Goal: Task Accomplishment & Management: Manage account settings

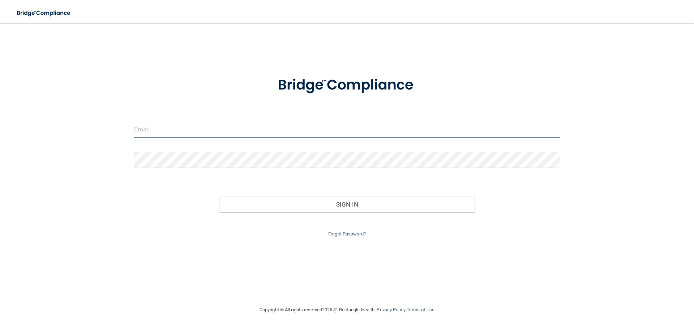
click at [231, 127] on input "email" at bounding box center [347, 129] width 426 height 16
type input "[EMAIL_ADDRESS][DOMAIN_NAME]"
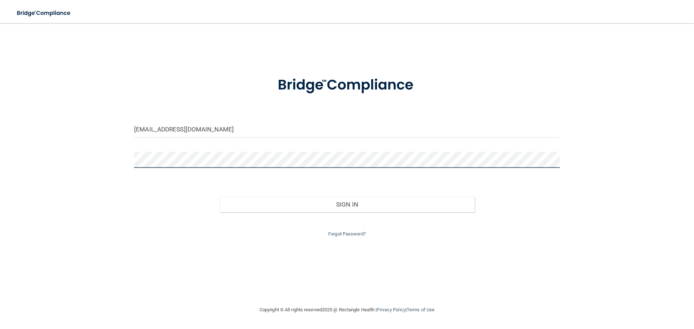
click at [219, 197] on button "Sign In" at bounding box center [347, 205] width 256 height 16
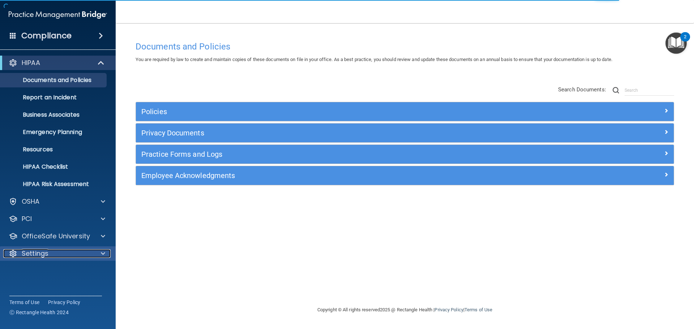
click at [102, 253] on span at bounding box center [103, 253] width 4 height 9
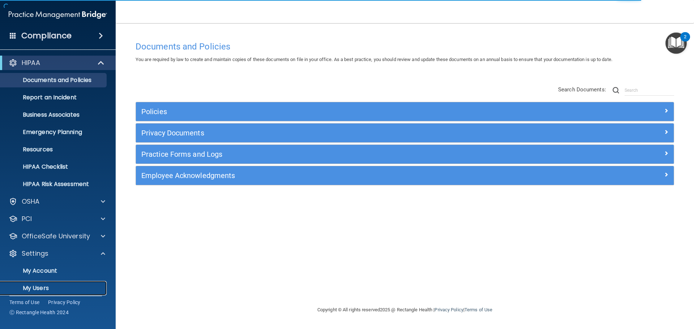
click at [49, 286] on p "My Users" at bounding box center [54, 288] width 99 height 7
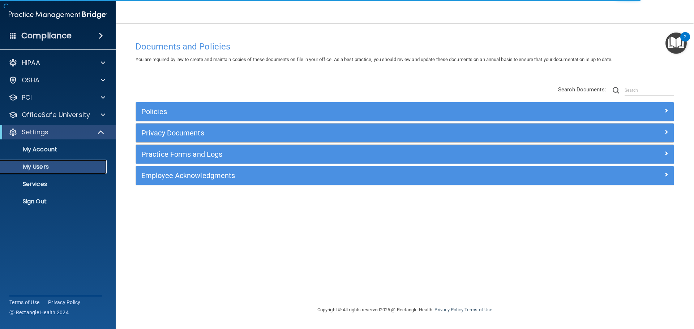
select select "20"
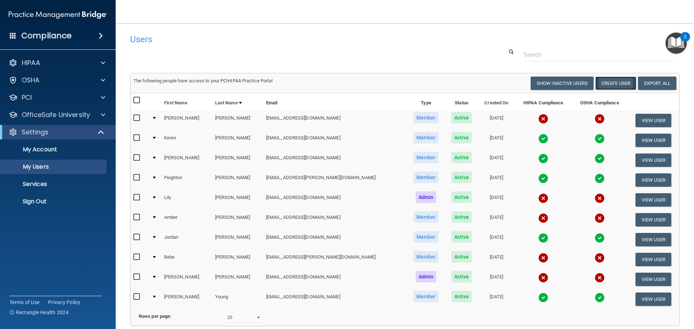
click at [603, 82] on button "Create User" at bounding box center [615, 83] width 41 height 13
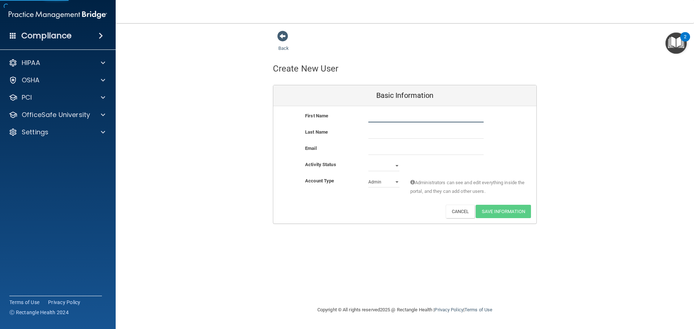
click at [406, 115] on input "text" at bounding box center [425, 117] width 115 height 11
drag, startPoint x: 382, startPoint y: 117, endPoint x: 395, endPoint y: 119, distance: 12.7
click at [395, 119] on input "Quynh Tieu" at bounding box center [425, 117] width 115 height 11
type input "Quynh"
click at [390, 133] on input "text" at bounding box center [425, 133] width 115 height 11
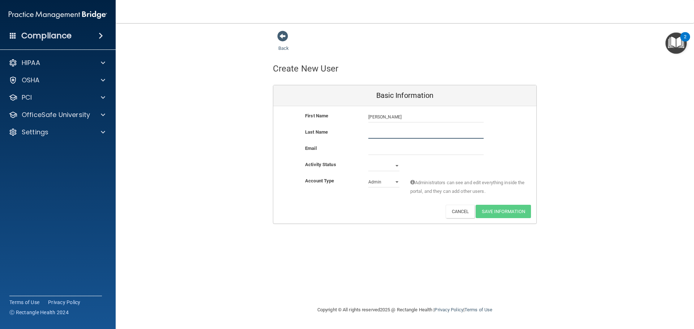
paste input "Tieu"
type input "Tieu"
click at [390, 148] on input "email" at bounding box center [425, 149] width 115 height 11
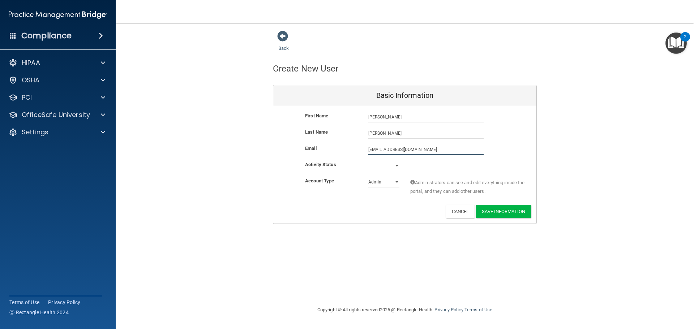
type input "quynhtieu06@gmail.com"
click at [385, 164] on select "Active Inactive" at bounding box center [383, 166] width 31 height 11
select select "active"
click at [368, 161] on select "Active Inactive" at bounding box center [383, 166] width 31 height 11
click at [387, 184] on select "Admin Member" at bounding box center [383, 182] width 31 height 11
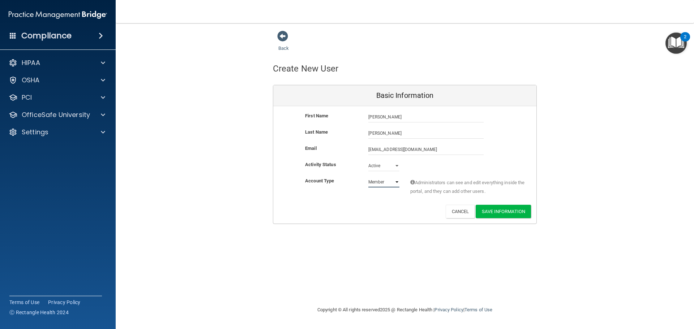
click at [368, 177] on select "Admin Member" at bounding box center [383, 182] width 31 height 11
click at [397, 183] on select "Admin Member" at bounding box center [383, 182] width 31 height 11
click at [368, 177] on select "Admin Member" at bounding box center [383, 182] width 31 height 11
click at [398, 183] on select "Admin Member" at bounding box center [383, 182] width 31 height 11
select select "practice_member"
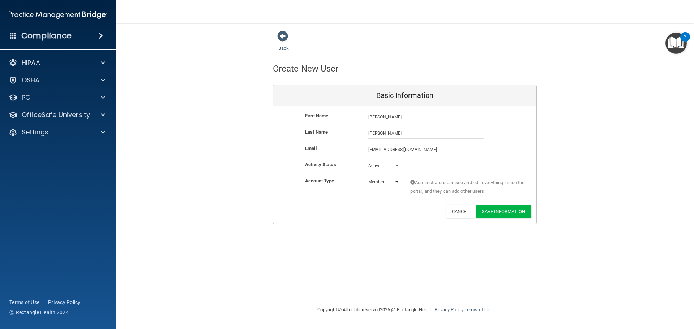
click at [368, 177] on select "Admin Member" at bounding box center [383, 182] width 31 height 11
click at [496, 208] on button "Save Information" at bounding box center [503, 211] width 55 height 13
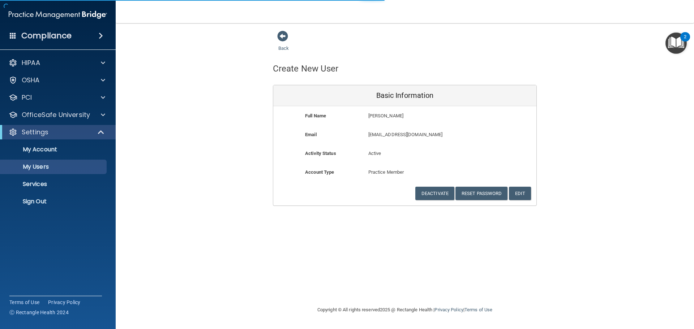
select select "20"
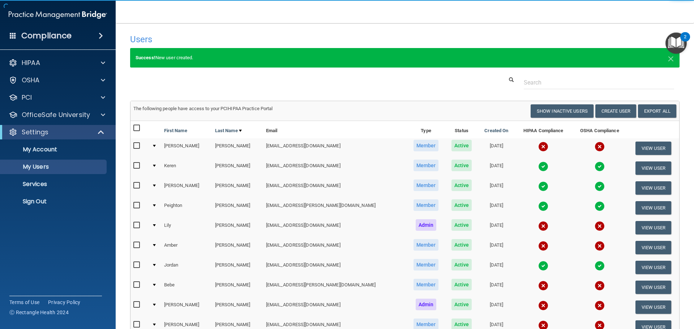
scroll to position [72, 0]
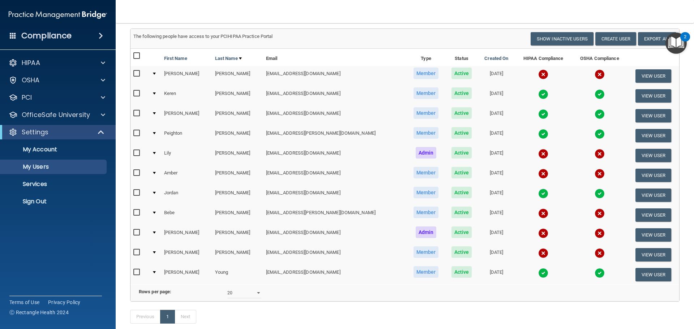
click at [137, 252] on input "checkbox" at bounding box center [137, 253] width 8 height 6
checkbox input "true"
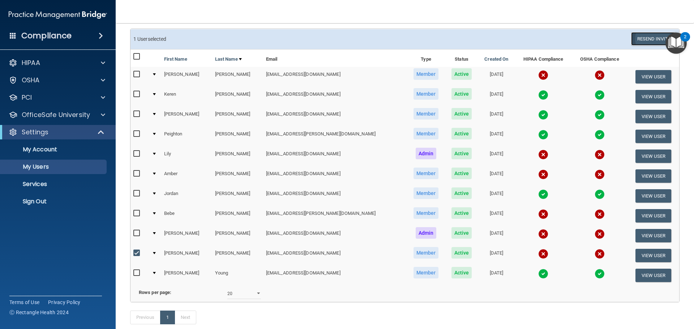
click at [640, 35] on button "Resend Invite" at bounding box center [653, 38] width 45 height 13
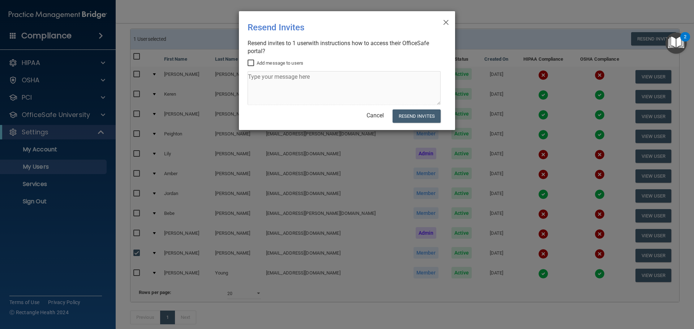
click at [252, 63] on input "Add message to users" at bounding box center [252, 63] width 8 height 6
checkbox input "true"
click at [271, 85] on textarea at bounding box center [344, 88] width 193 height 34
click at [270, 79] on textarea at bounding box center [344, 88] width 193 height 34
click at [275, 81] on textarea at bounding box center [344, 88] width 193 height 34
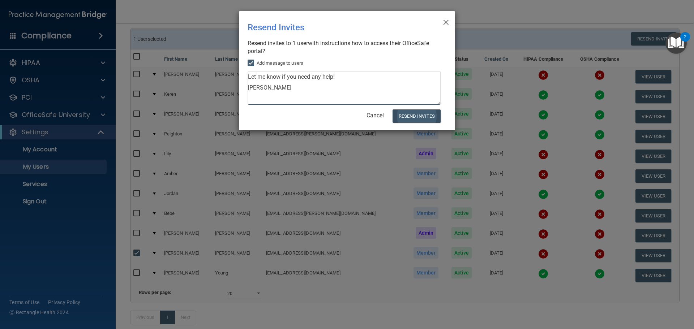
type textarea "Let me know if you need any help! Lily"
click at [421, 116] on button "Resend Invites" at bounding box center [417, 116] width 48 height 13
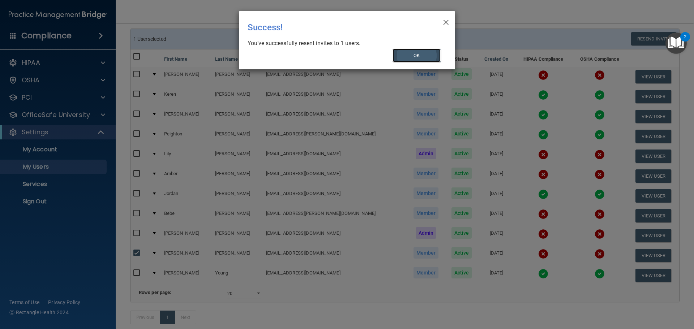
click at [418, 59] on button "OK" at bounding box center [417, 55] width 48 height 13
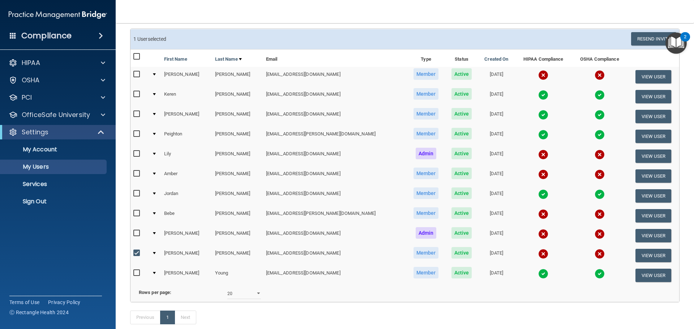
click at [135, 253] on input "checkbox" at bounding box center [137, 254] width 8 height 6
checkbox input "false"
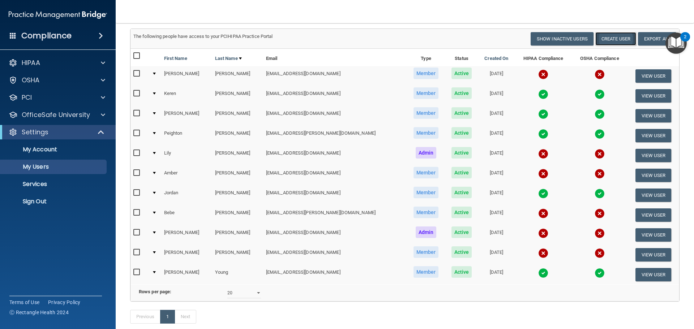
click at [600, 37] on button "Create User" at bounding box center [615, 38] width 41 height 13
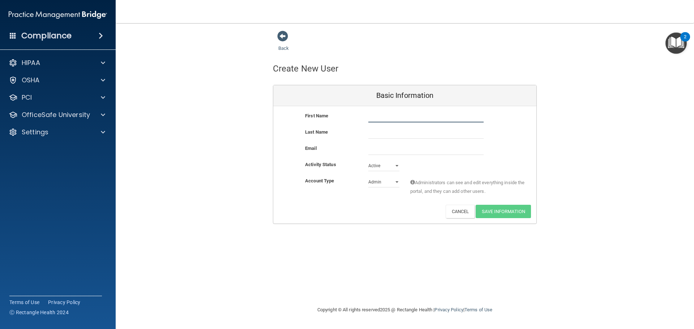
click at [414, 114] on input "text" at bounding box center [425, 117] width 115 height 11
type input "Lili"
click at [414, 128] on div "First Name Lili Lili" at bounding box center [404, 120] width 263 height 16
click at [412, 134] on input "text" at bounding box center [425, 133] width 115 height 11
type input "p"
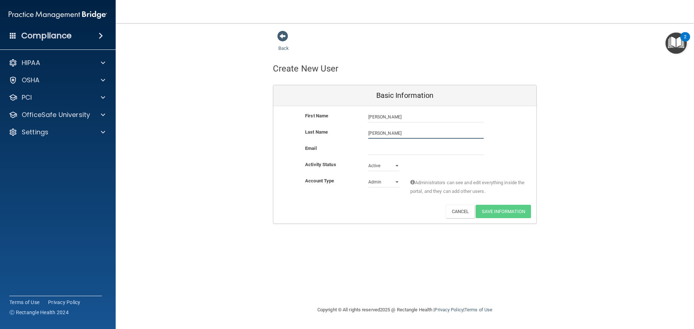
type input "Perez"
click at [409, 145] on input "email" at bounding box center [425, 149] width 115 height 11
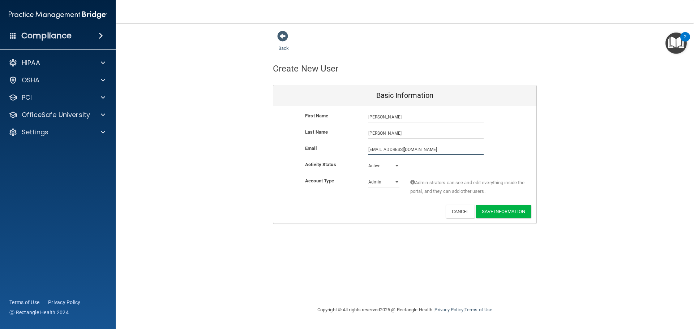
type input "lilianamarieperez05@gmail.com"
click at [381, 166] on select "Active Inactive" at bounding box center [383, 166] width 31 height 11
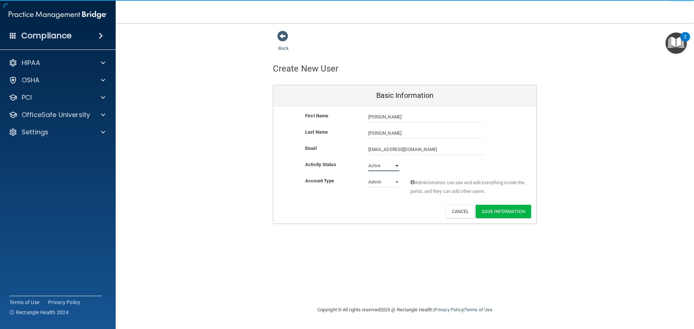
click at [381, 166] on select "Active Inactive" at bounding box center [383, 166] width 31 height 11
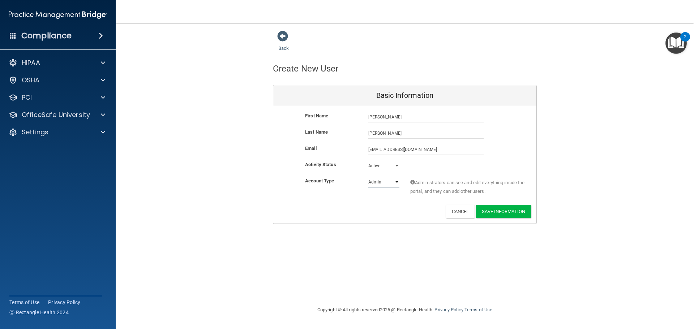
click at [380, 181] on select "Admin Member" at bounding box center [383, 182] width 31 height 11
select select "practice_member"
click at [368, 177] on select "Admin Member" at bounding box center [383, 182] width 31 height 11
click at [513, 209] on button "Save Information" at bounding box center [503, 211] width 55 height 13
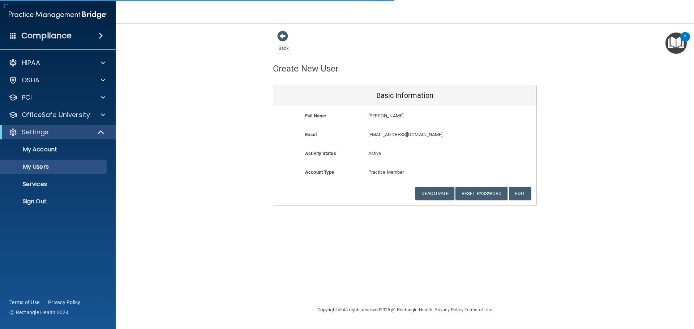
select select "20"
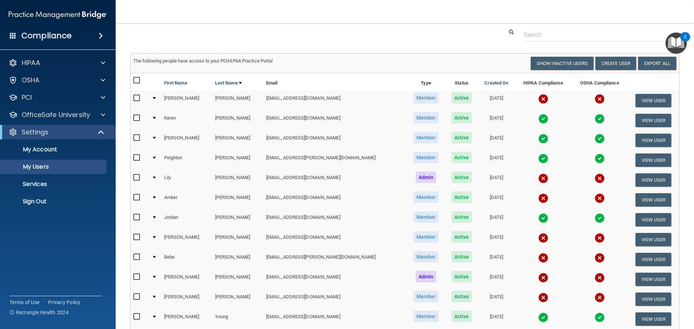
scroll to position [72, 0]
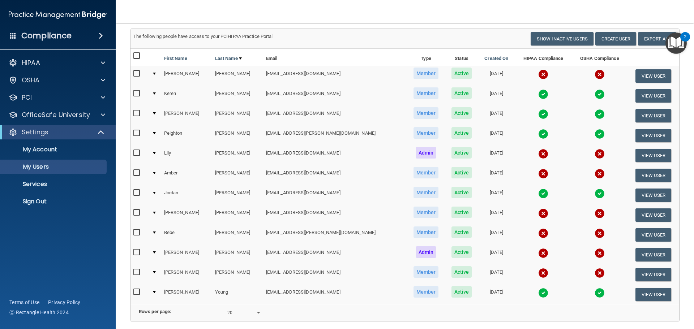
click at [137, 214] on input "checkbox" at bounding box center [137, 213] width 8 height 6
checkbox input "true"
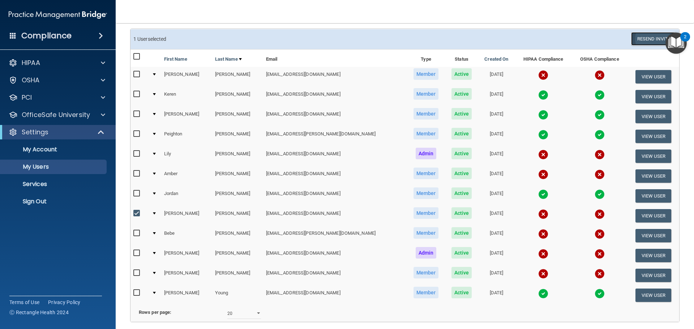
click at [644, 37] on button "Resend Invite" at bounding box center [653, 38] width 45 height 13
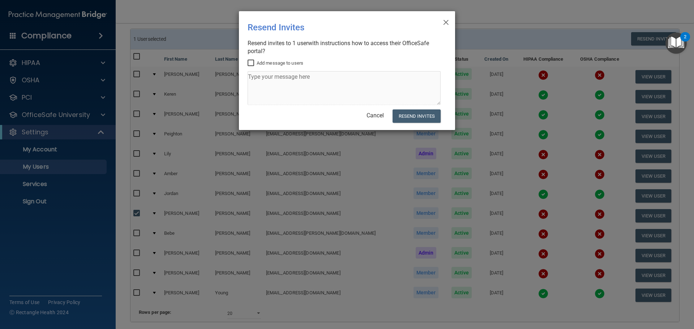
click at [252, 63] on input "Add message to users" at bounding box center [252, 63] width 8 height 6
checkbox input "true"
click at [264, 84] on textarea at bounding box center [344, 88] width 193 height 34
click at [271, 78] on textarea at bounding box center [344, 88] width 193 height 34
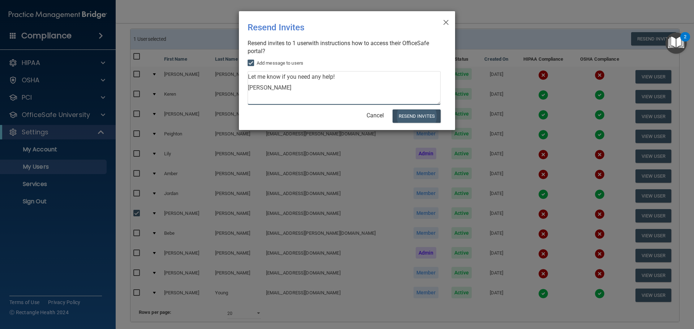
type textarea "Let me know if you need any help! Lily"
click at [429, 117] on button "Resend Invites" at bounding box center [417, 116] width 48 height 13
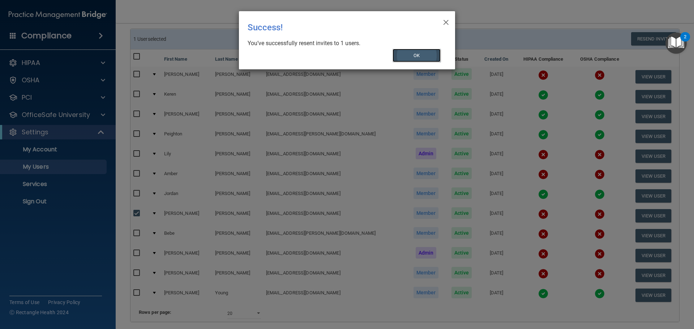
click at [427, 56] on button "OK" at bounding box center [417, 55] width 48 height 13
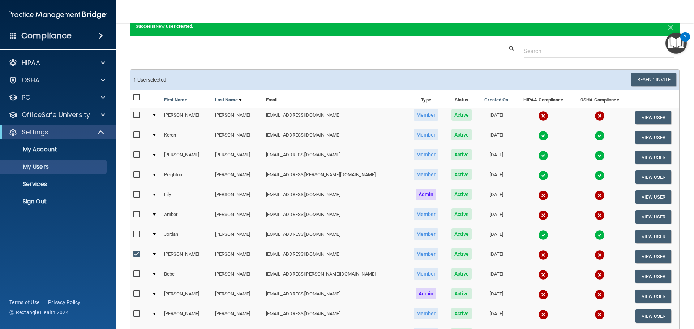
scroll to position [0, 0]
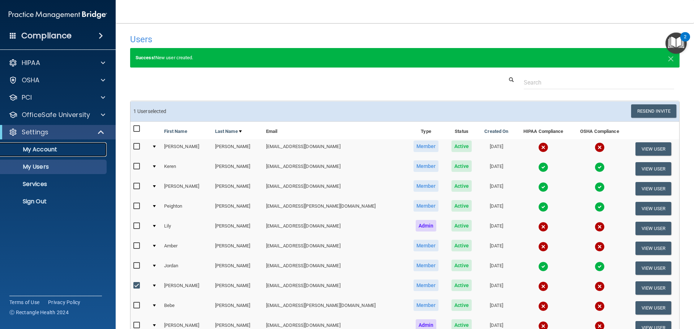
click at [46, 147] on p "My Account" at bounding box center [54, 149] width 99 height 7
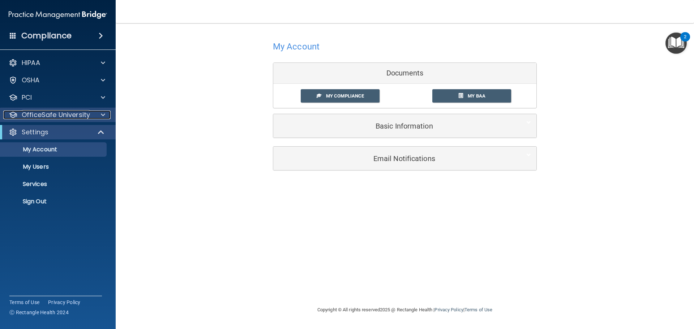
click at [104, 114] on span at bounding box center [103, 115] width 4 height 9
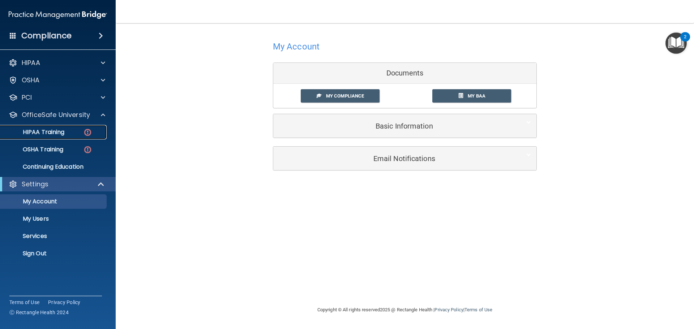
click at [40, 132] on p "HIPAA Training" at bounding box center [35, 132] width 60 height 7
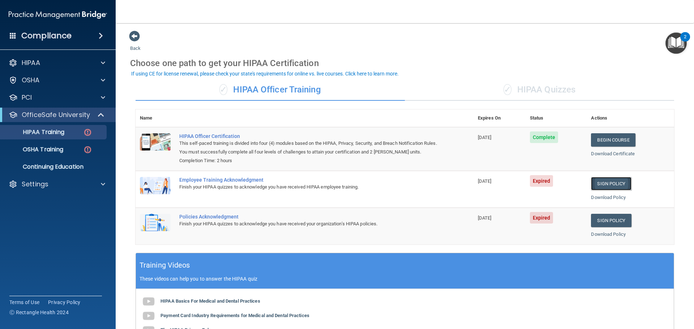
click at [609, 184] on link "Sign Policy" at bounding box center [611, 183] width 40 height 13
click at [611, 221] on link "Sign Policy" at bounding box center [611, 220] width 40 height 13
click at [99, 118] on span at bounding box center [102, 115] width 6 height 9
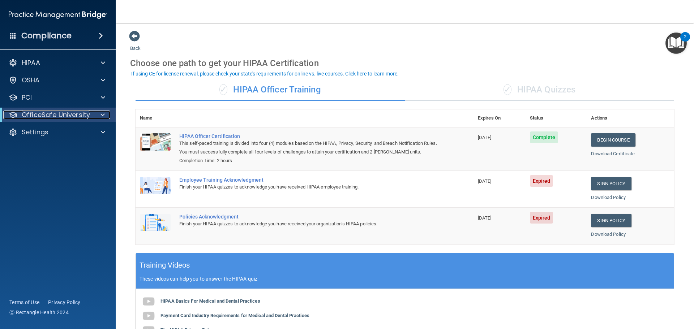
click at [103, 114] on span at bounding box center [103, 115] width 4 height 9
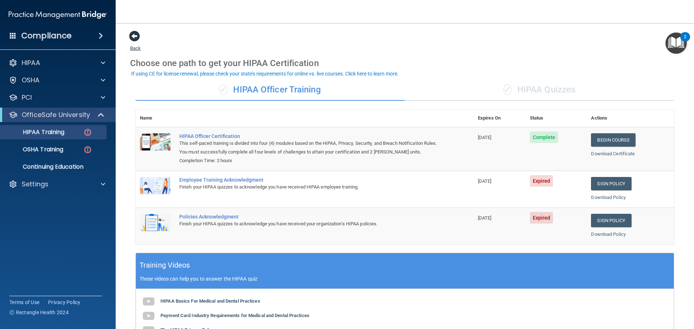
click at [134, 37] on span at bounding box center [134, 36] width 11 height 11
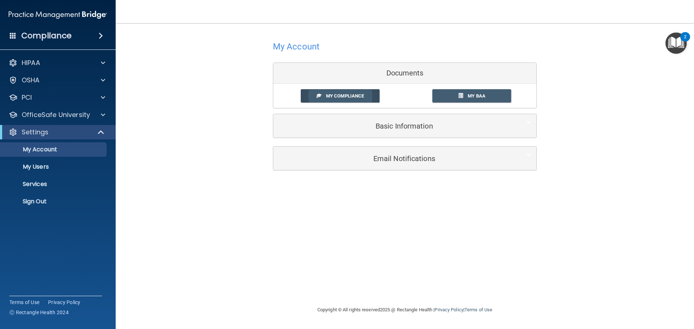
click at [345, 98] on span "My Compliance" at bounding box center [345, 95] width 38 height 5
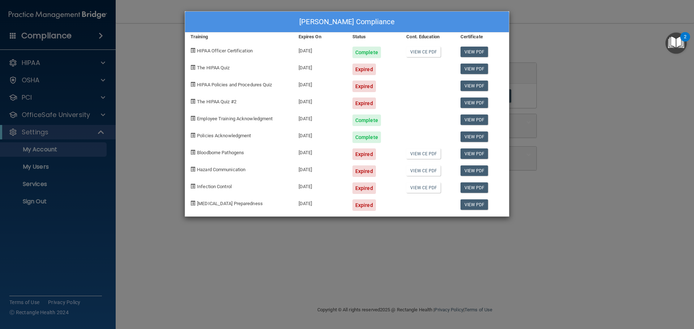
click at [40, 168] on div "Lily Molina's Compliance Training Expires On Status Cont. Education Certificate…" at bounding box center [347, 164] width 694 height 329
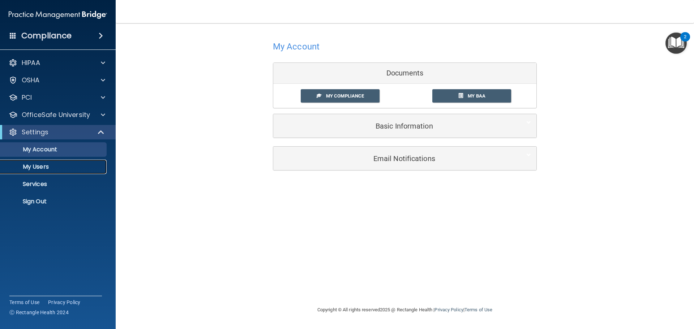
click at [40, 168] on p "My Users" at bounding box center [54, 166] width 99 height 7
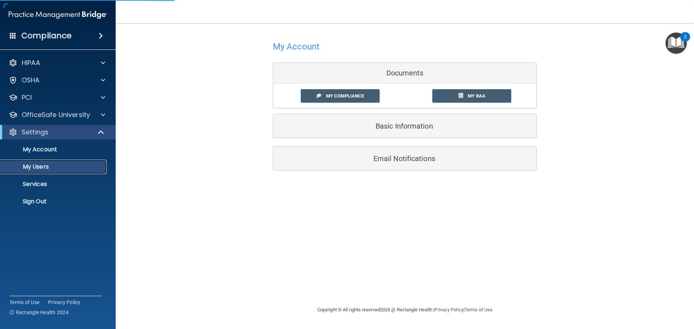
select select "20"
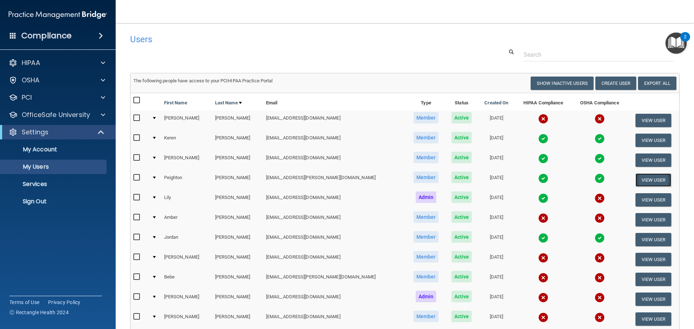
click at [636, 180] on button "View User" at bounding box center [654, 180] width 36 height 13
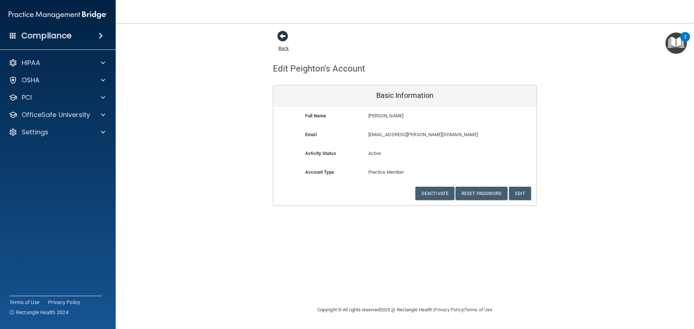
click at [284, 39] on span at bounding box center [282, 36] width 11 height 11
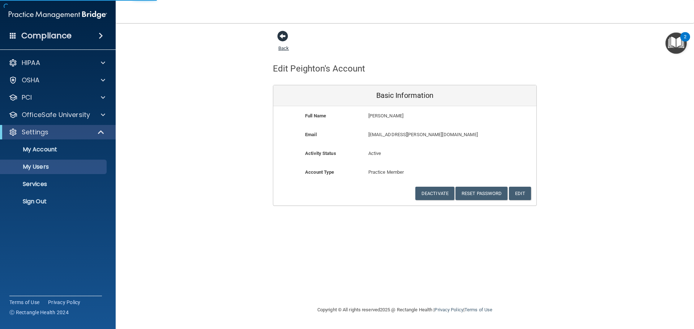
select select "20"
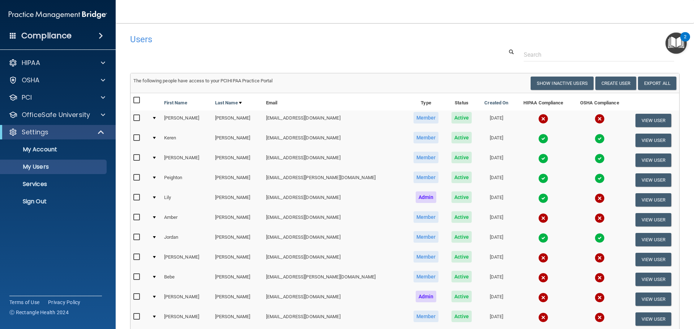
click at [155, 179] on div at bounding box center [154, 178] width 3 height 2
click at [155, 177] on div at bounding box center [154, 178] width 3 height 2
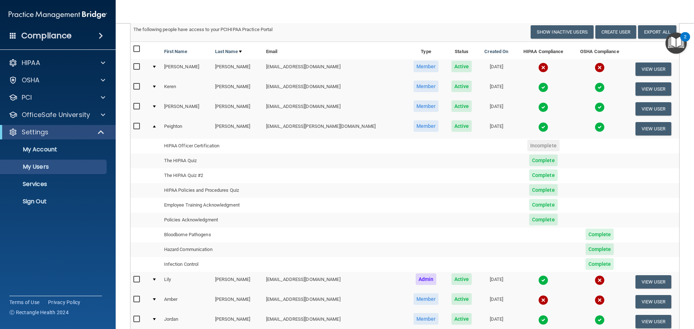
scroll to position [72, 0]
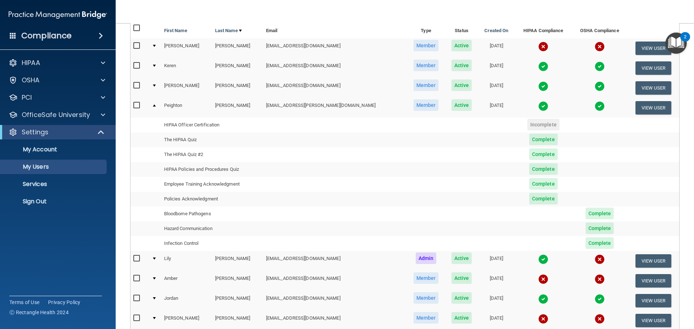
click at [155, 106] on div at bounding box center [154, 105] width 3 height 2
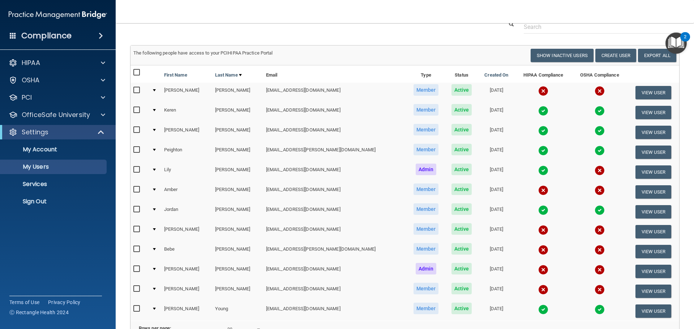
scroll to position [0, 0]
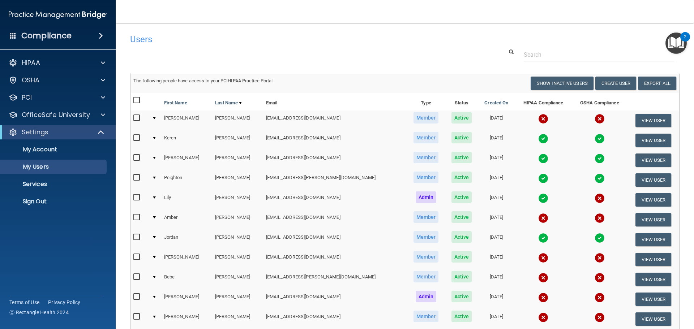
click at [136, 120] on input "checkbox" at bounding box center [137, 118] width 8 height 6
checkbox input "true"
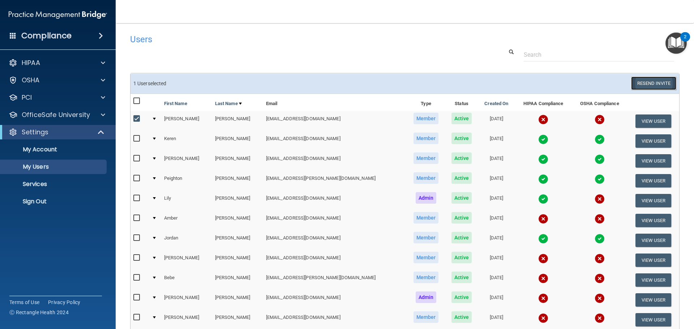
click at [635, 79] on button "Resend Invite" at bounding box center [653, 83] width 45 height 13
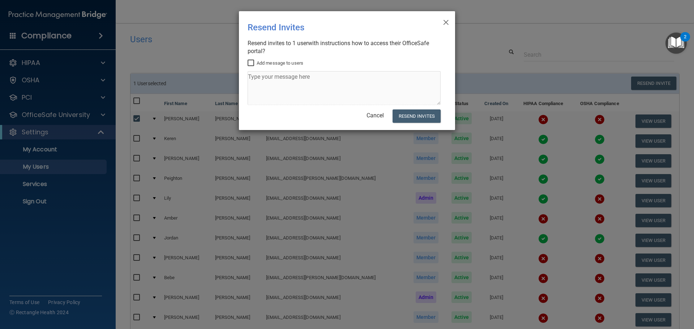
click at [251, 63] on input "Add message to users" at bounding box center [252, 63] width 8 height 6
checkbox input "true"
click at [259, 87] on textarea at bounding box center [344, 88] width 193 height 34
type textarea "sorry, I hope we can get someone to write down the answers to help!"
drag, startPoint x: 430, startPoint y: 77, endPoint x: 238, endPoint y: 80, distance: 192.7
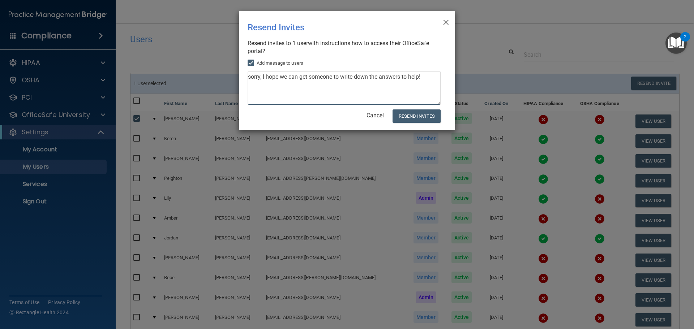
click at [238, 80] on div "× Close Resend Invites There was an error while sending the invitations ... Res…" at bounding box center [347, 164] width 694 height 329
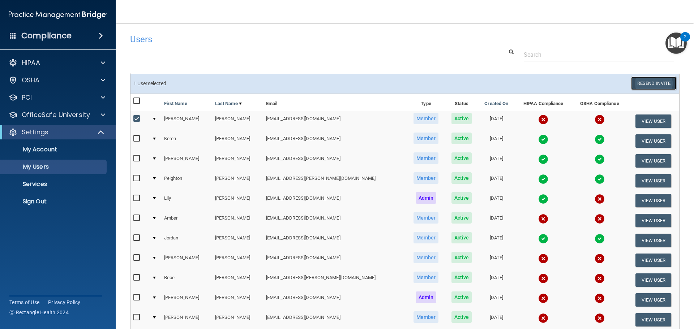
click at [633, 80] on button "Resend Invite" at bounding box center [653, 83] width 45 height 13
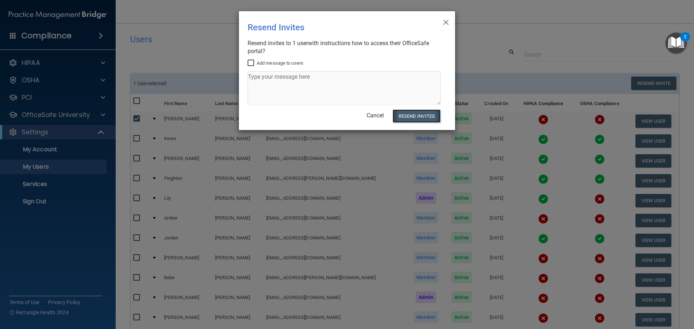
click at [428, 116] on button "Resend Invites" at bounding box center [417, 116] width 48 height 13
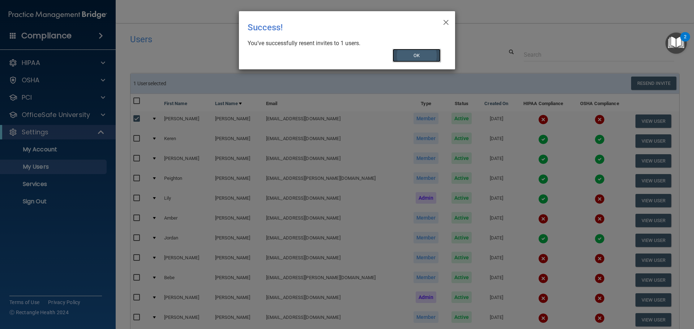
click at [426, 57] on button "OK" at bounding box center [417, 55] width 48 height 13
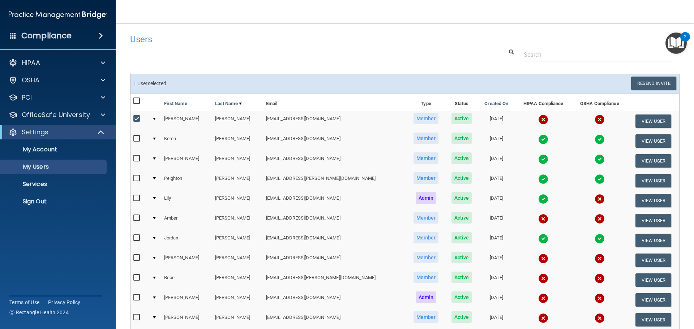
click at [135, 220] on input "checkbox" at bounding box center [137, 218] width 8 height 6
checkbox input "true"
click at [135, 121] on input "checkbox" at bounding box center [137, 119] width 8 height 6
checkbox input "false"
click at [138, 278] on input "checkbox" at bounding box center [137, 278] width 8 height 6
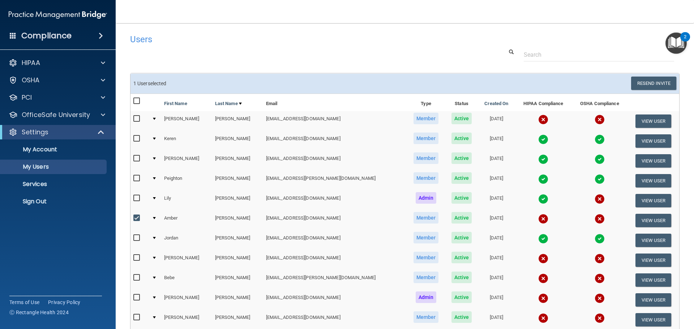
checkbox input "true"
click at [136, 300] on input "checkbox" at bounding box center [137, 298] width 8 height 6
checkbox input "true"
click at [655, 84] on button "Resend Invite" at bounding box center [653, 83] width 45 height 13
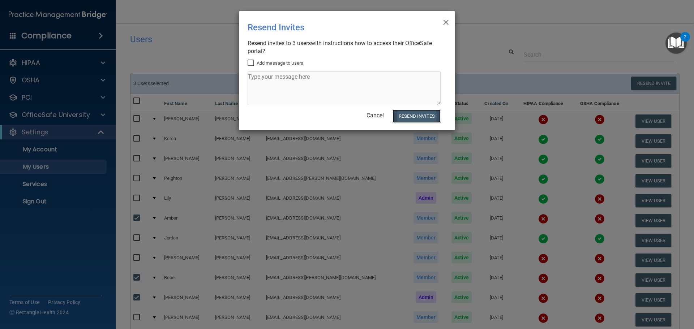
click at [428, 118] on button "Resend Invites" at bounding box center [417, 116] width 48 height 13
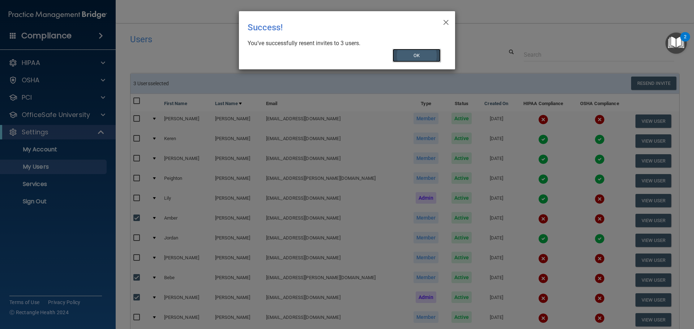
click at [415, 58] on button "OK" at bounding box center [417, 55] width 48 height 13
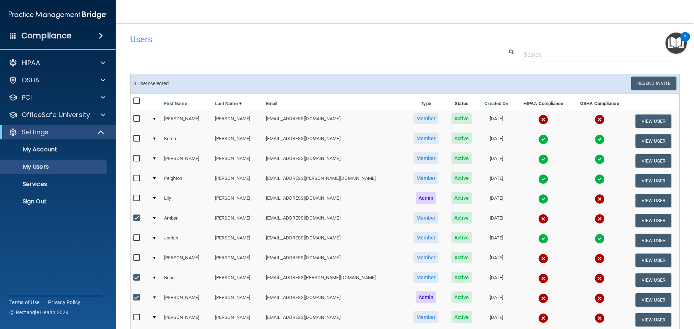
click at [140, 220] on input "checkbox" at bounding box center [137, 218] width 8 height 6
checkbox input "false"
click at [139, 279] on input "checkbox" at bounding box center [137, 278] width 8 height 6
checkbox input "false"
click at [137, 298] on input "checkbox" at bounding box center [137, 298] width 8 height 6
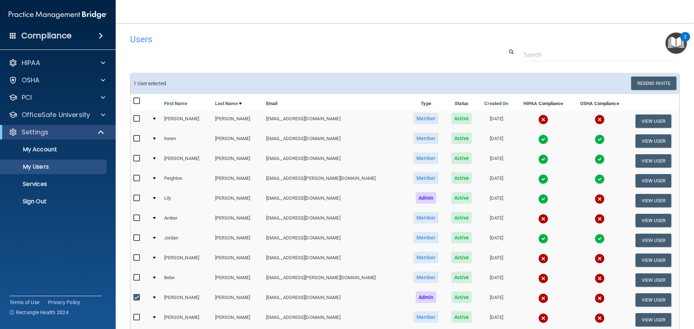
checkbox input "false"
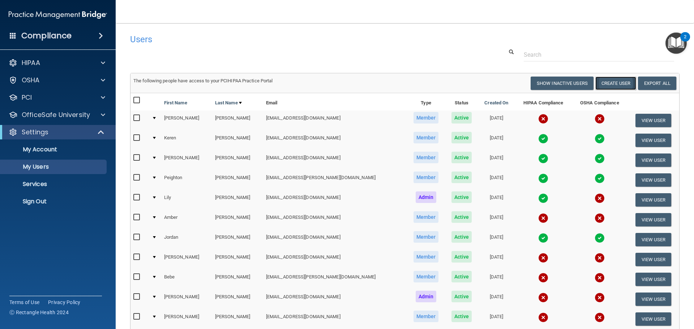
click at [609, 84] on button "Create User" at bounding box center [615, 83] width 41 height 13
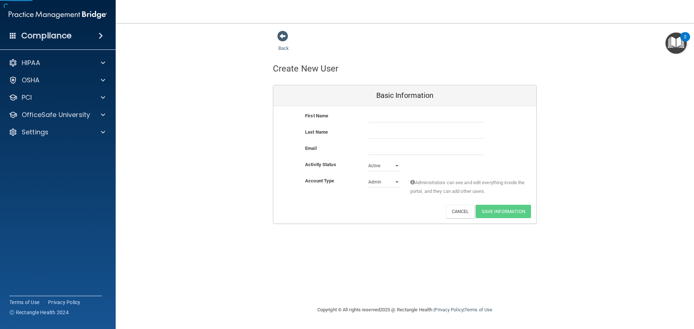
click at [384, 111] on div "First Name Last Name Email Activity Status Active Active Inactive Account Type …" at bounding box center [404, 164] width 263 height 117
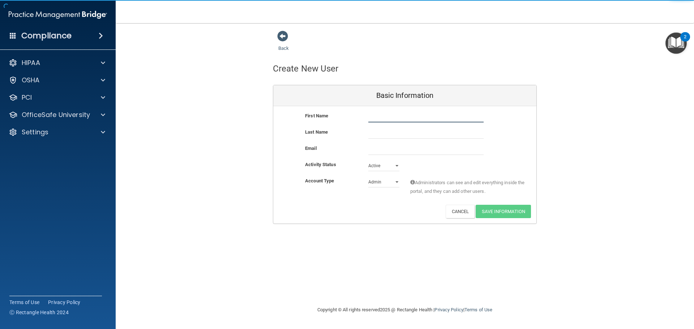
click at [386, 114] on input "text" at bounding box center [425, 117] width 115 height 11
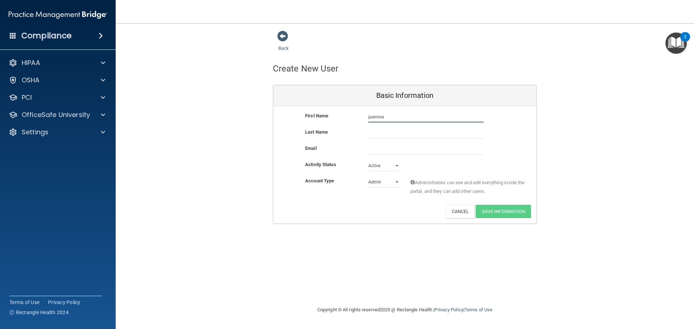
type input "jasmine"
type input "rolon"
click at [375, 150] on input "email" at bounding box center [425, 149] width 115 height 11
paste input "jasmine.rolon.64@gmail.com"
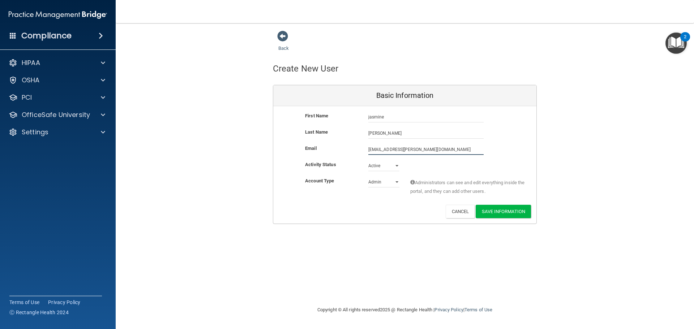
type input "jasmine.rolon.64@gmail.com"
click at [393, 185] on select "Admin Member" at bounding box center [383, 183] width 31 height 11
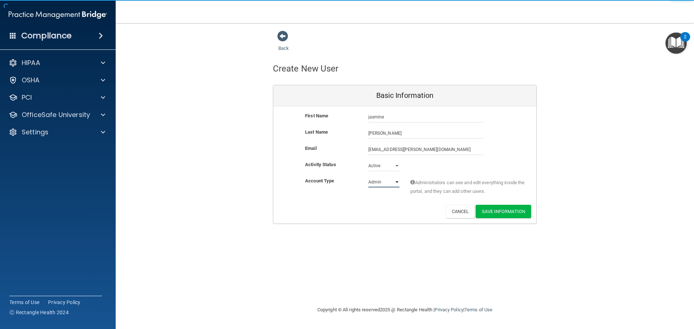
select select "practice_member"
click at [368, 177] on select "Admin Member" at bounding box center [383, 182] width 31 height 11
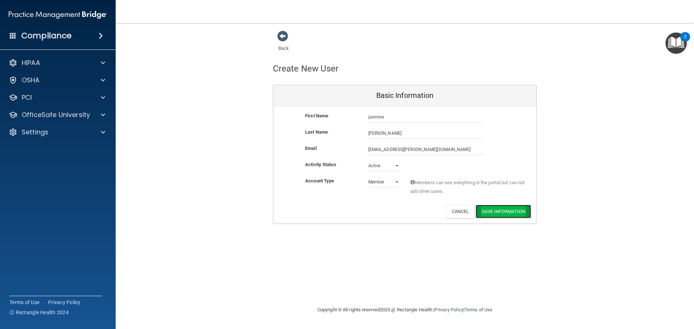
click at [509, 214] on button "Save Information" at bounding box center [503, 211] width 55 height 13
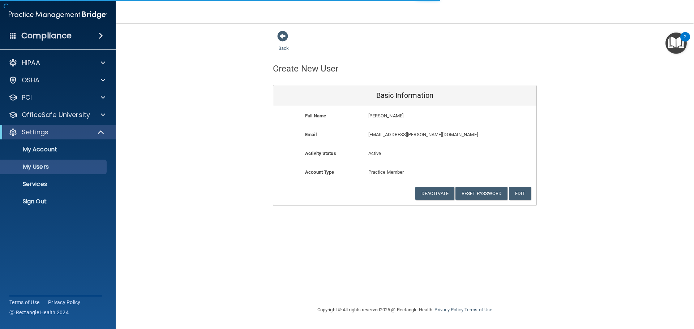
select select "20"
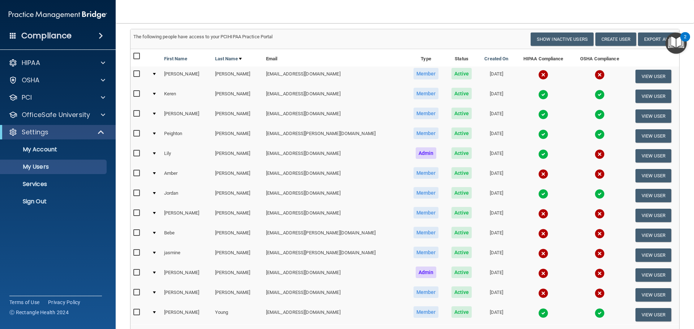
scroll to position [72, 0]
click at [138, 252] on input "checkbox" at bounding box center [137, 253] width 8 height 6
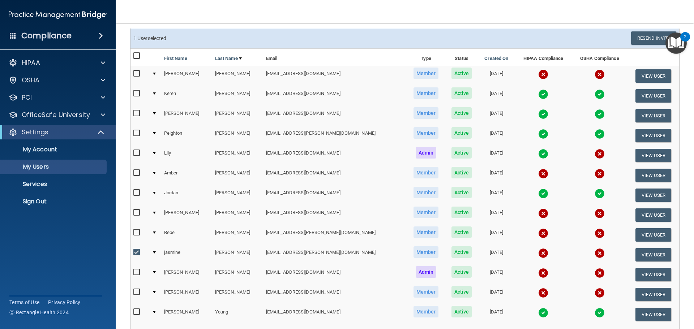
scroll to position [0, 0]
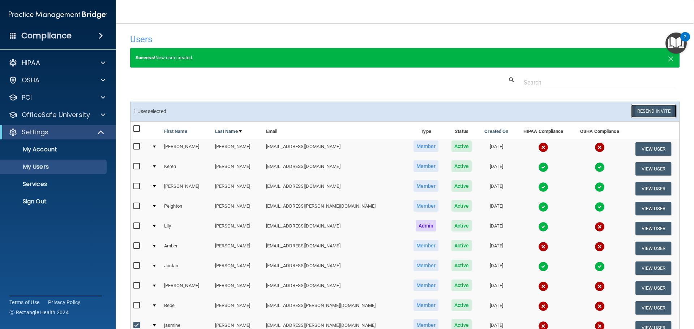
click at [649, 113] on button "Resend Invite" at bounding box center [653, 110] width 45 height 13
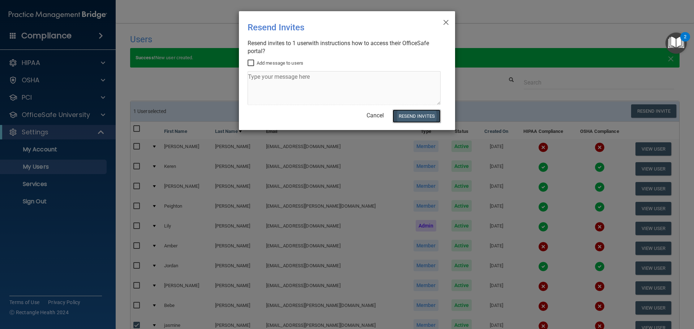
click at [426, 119] on button "Resend Invites" at bounding box center [417, 116] width 48 height 13
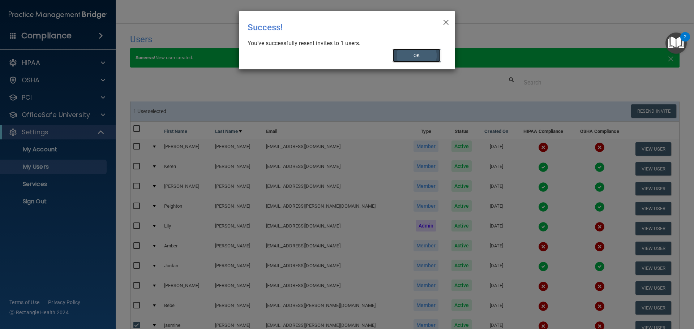
click at [425, 55] on button "OK" at bounding box center [417, 55] width 48 height 13
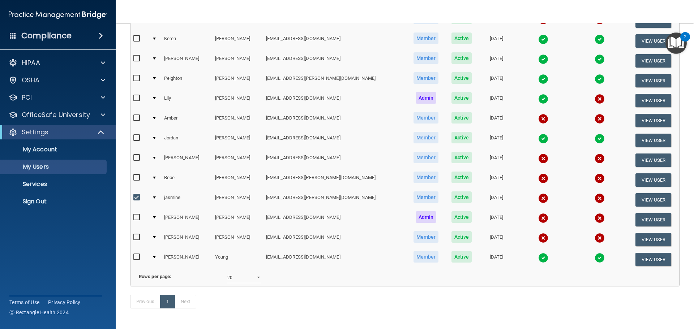
scroll to position [145, 0]
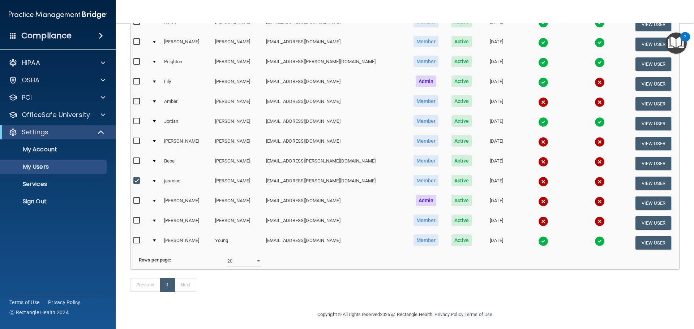
click at [138, 182] on input "checkbox" at bounding box center [137, 181] width 8 height 6
checkbox input "false"
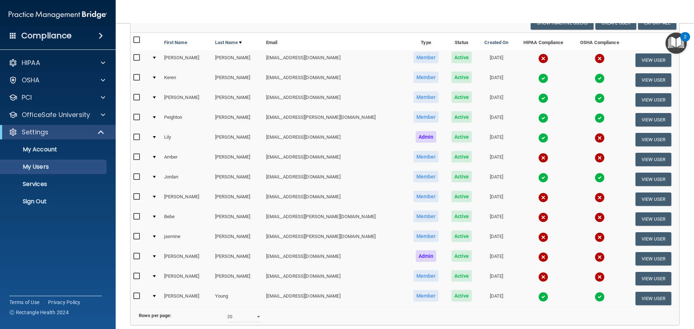
scroll to position [72, 0]
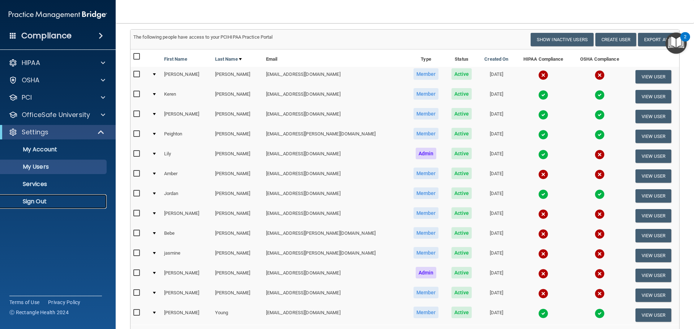
click at [40, 204] on p "Sign Out" at bounding box center [54, 201] width 99 height 7
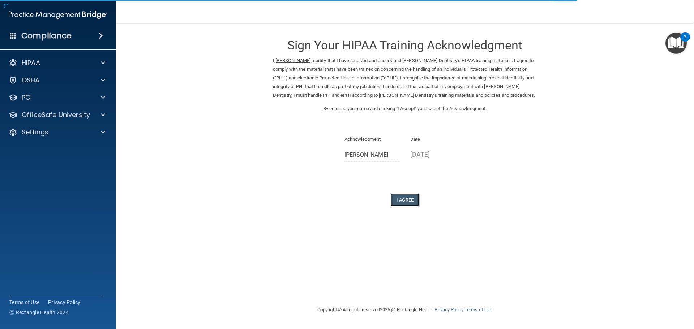
click at [406, 201] on button "I Agree" at bounding box center [404, 199] width 29 height 13
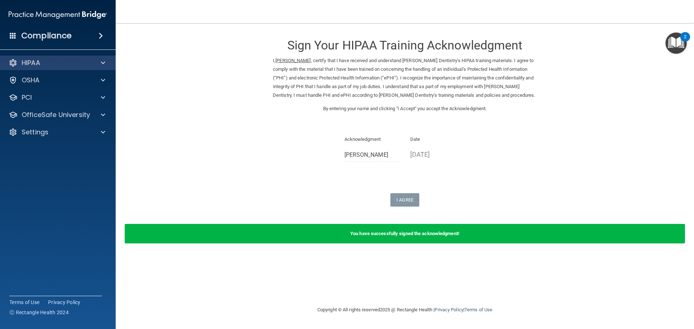
click at [75, 56] on div "HIPAA" at bounding box center [58, 63] width 116 height 14
click at [104, 60] on span at bounding box center [103, 63] width 4 height 9
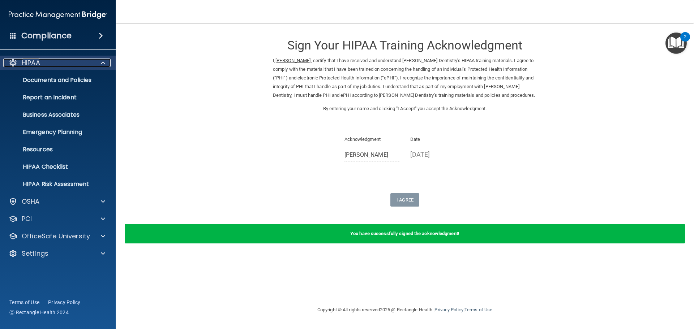
click at [104, 60] on span at bounding box center [103, 63] width 4 height 9
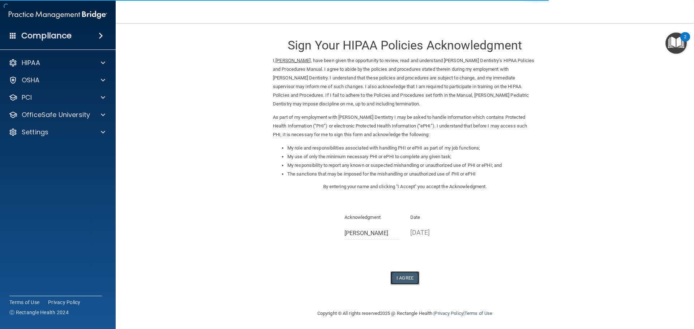
click at [402, 278] on button "I Agree" at bounding box center [404, 277] width 29 height 13
